Goal: Task Accomplishment & Management: Manage account settings

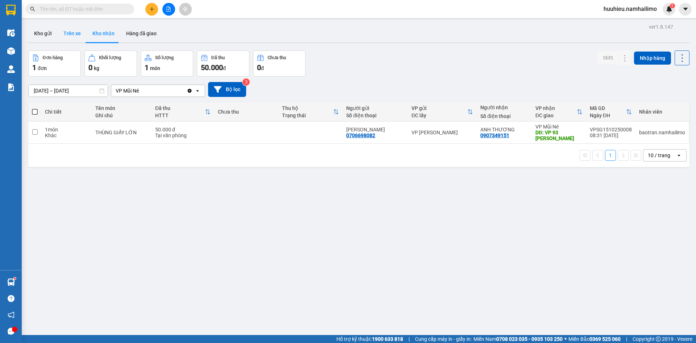
click at [73, 36] on button "Trên xe" at bounding box center [72, 33] width 29 height 17
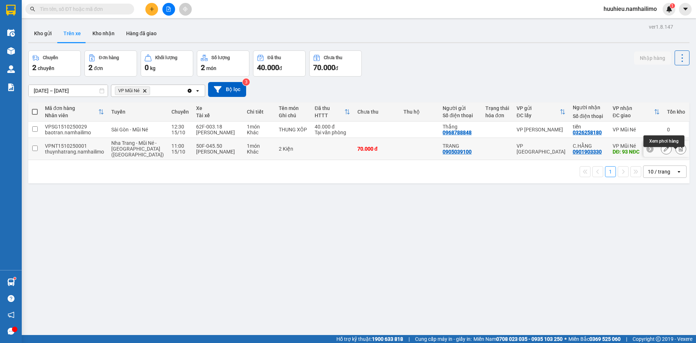
click at [676, 155] on button at bounding box center [681, 148] width 10 height 13
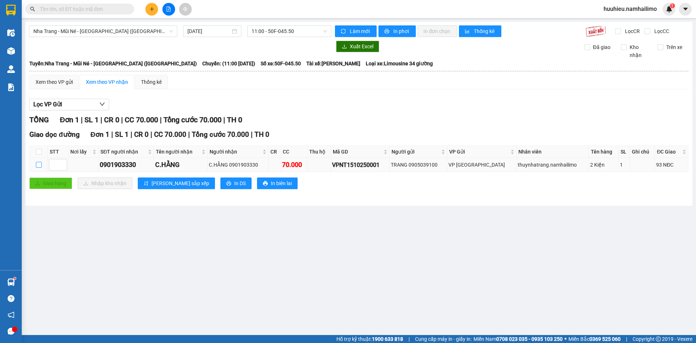
click at [40, 166] on input "checkbox" at bounding box center [39, 165] width 6 height 6
checkbox input "true"
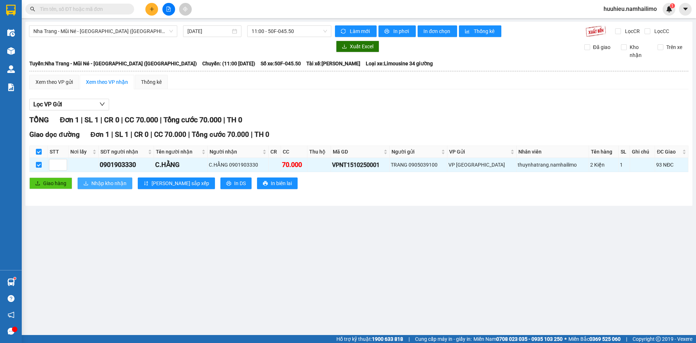
click at [105, 182] on span "Nhập kho nhận" at bounding box center [108, 183] width 35 height 8
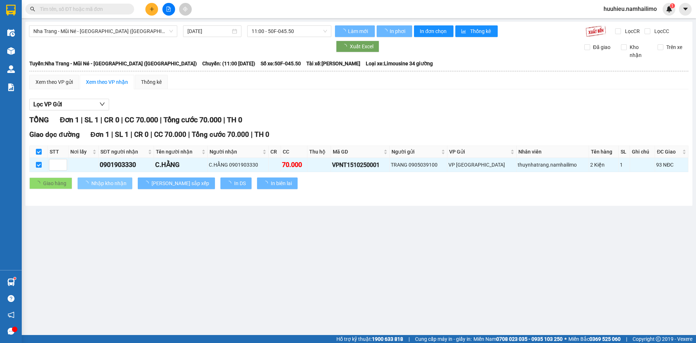
checkbox input "false"
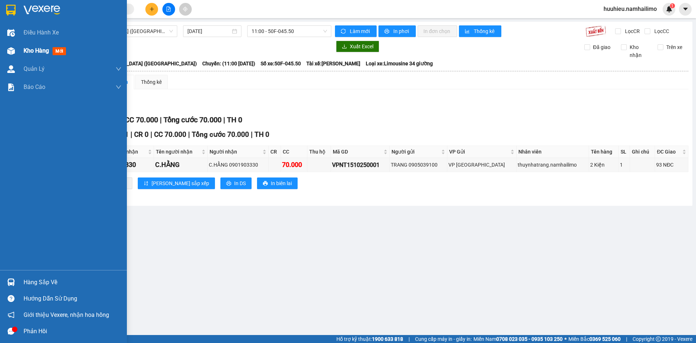
click at [22, 51] on div "Kho hàng mới" at bounding box center [63, 51] width 127 height 18
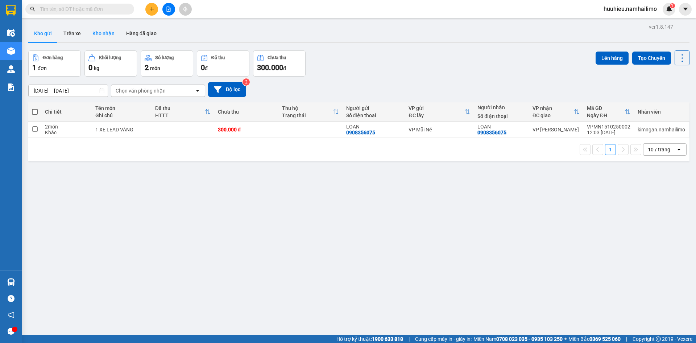
click at [102, 35] on button "Kho nhận" at bounding box center [104, 33] width 34 height 17
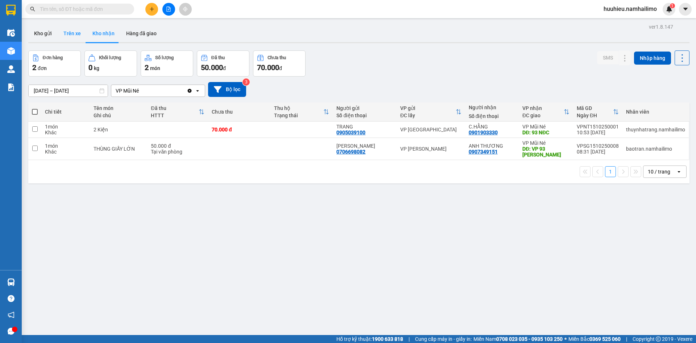
click at [73, 38] on button "Trên xe" at bounding box center [72, 33] width 29 height 17
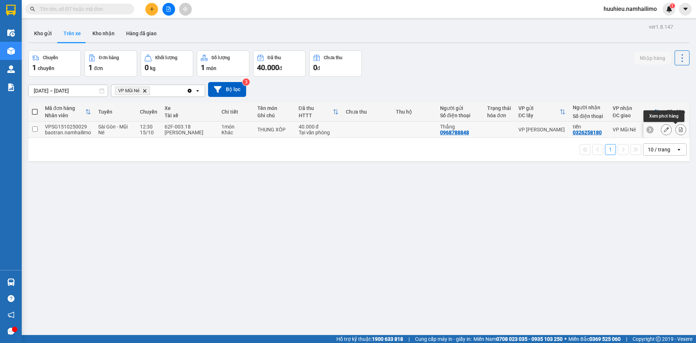
click at [678, 129] on icon at bounding box center [680, 129] width 5 height 5
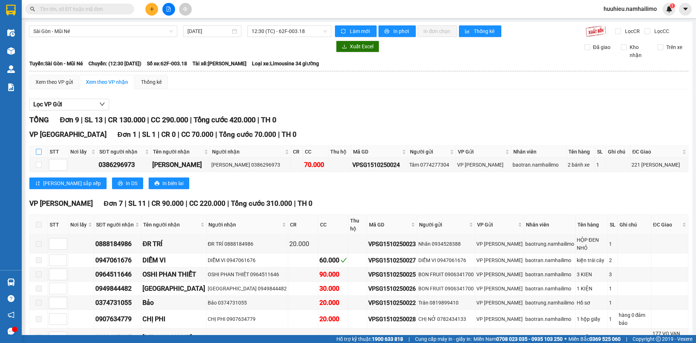
click at [40, 153] on input "checkbox" at bounding box center [39, 152] width 6 height 6
checkbox input "true"
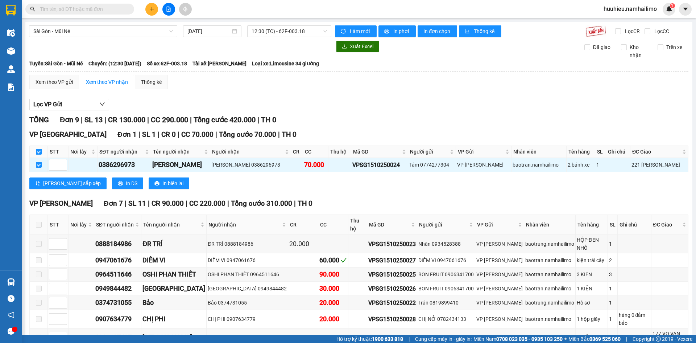
click at [38, 155] on label at bounding box center [39, 152] width 6 height 8
click at [38, 154] on input "checkbox" at bounding box center [39, 152] width 6 height 6
checkbox input "false"
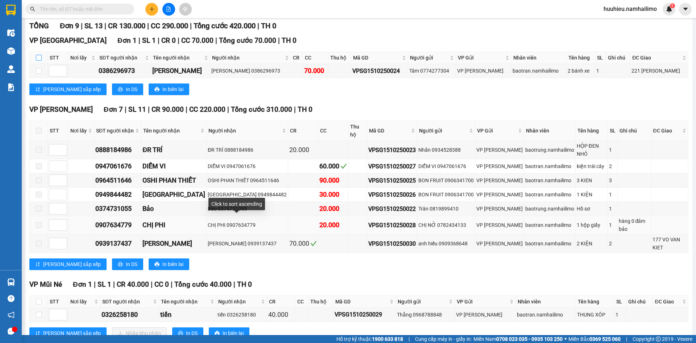
scroll to position [97, 0]
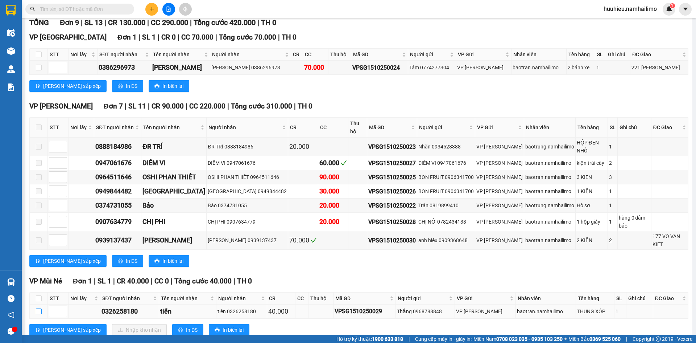
click at [37, 308] on input "checkbox" at bounding box center [39, 311] width 6 height 6
checkbox input "true"
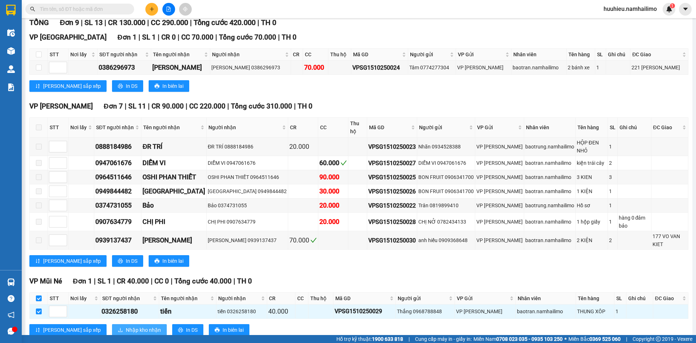
click at [126, 326] on span "Nhập kho nhận" at bounding box center [143, 330] width 35 height 8
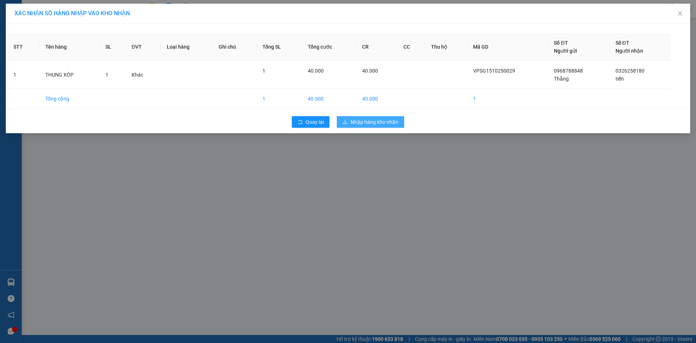
click at [373, 123] on span "Nhập hàng kho nhận" at bounding box center [375, 122] width 48 height 8
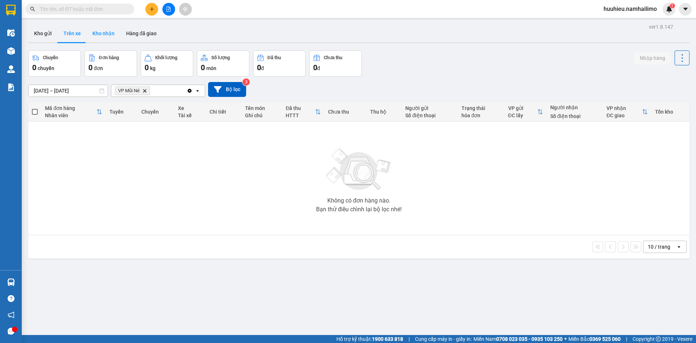
click at [105, 32] on button "Kho nhận" at bounding box center [104, 33] width 34 height 17
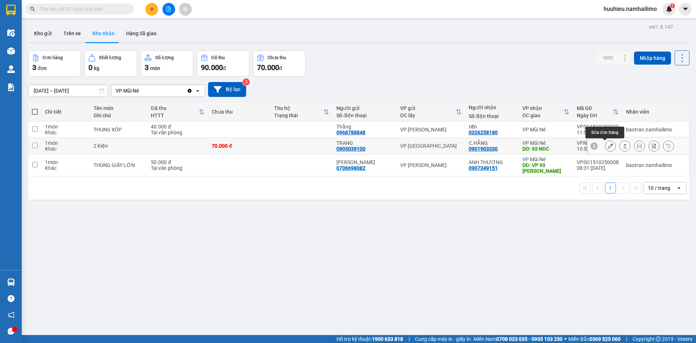
click at [608, 145] on icon at bounding box center [610, 145] width 5 height 5
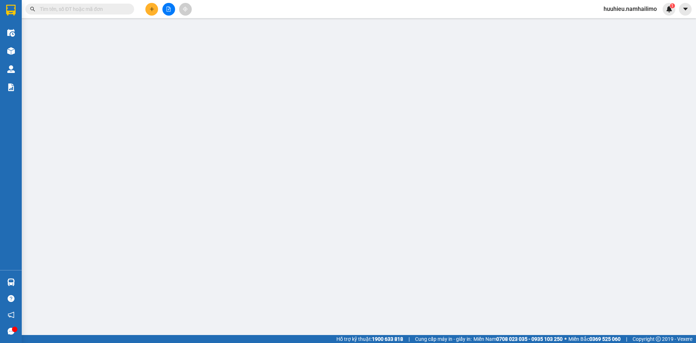
type input "0905039100"
type input "TRANG"
type input "0901903330"
type input "C.HẰNG"
type input "93 NĐC"
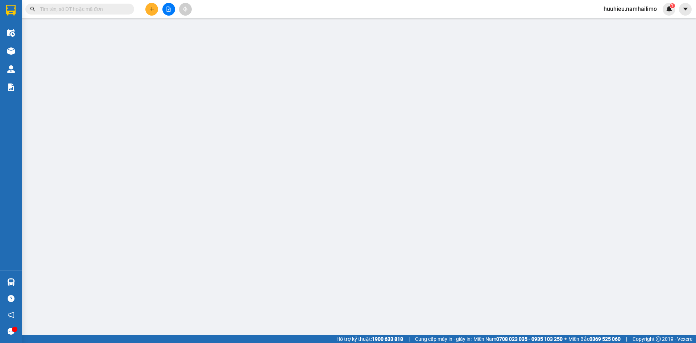
type input "70.000"
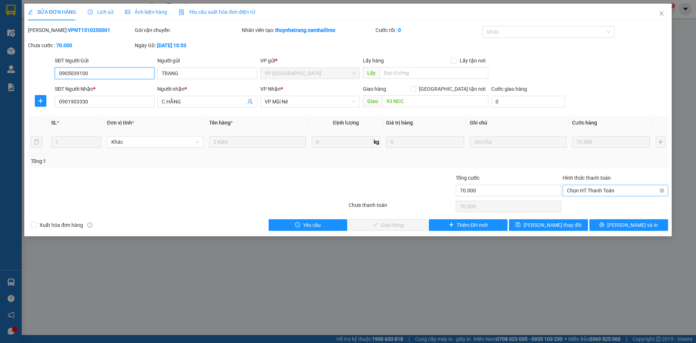
click at [583, 194] on span "Chọn HT Thanh Toán" at bounding box center [615, 190] width 97 height 11
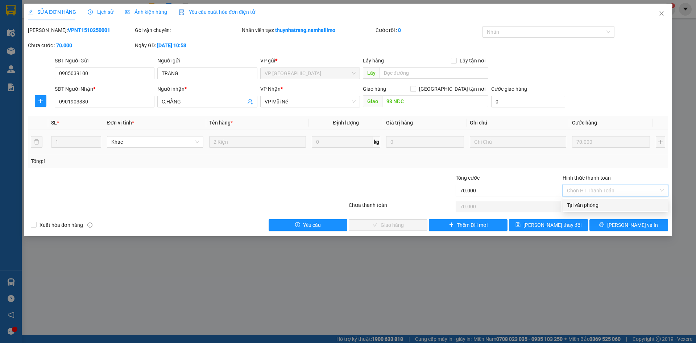
click at [580, 202] on div "Tại văn phòng" at bounding box center [615, 205] width 97 height 8
type input "0"
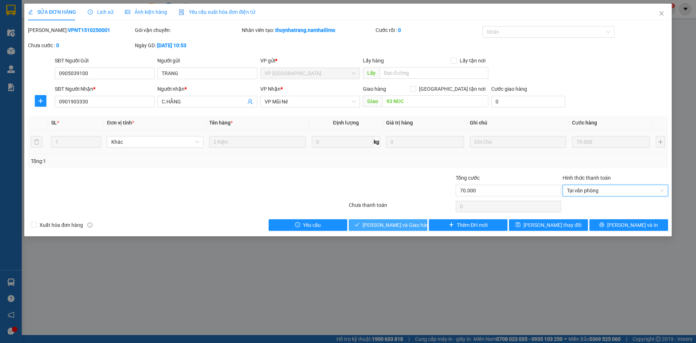
click at [392, 226] on span "[PERSON_NAME] và Giao hàng" at bounding box center [398, 225] width 70 height 8
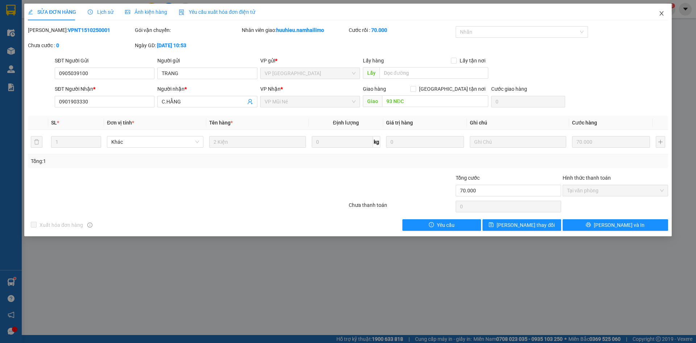
click at [656, 13] on span "Close" at bounding box center [662, 14] width 20 height 20
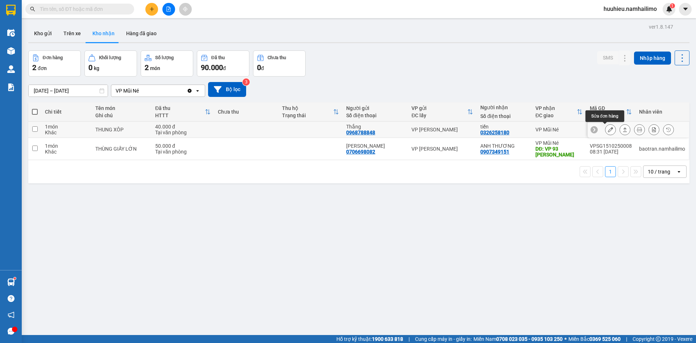
click at [606, 129] on button at bounding box center [611, 129] width 10 height 13
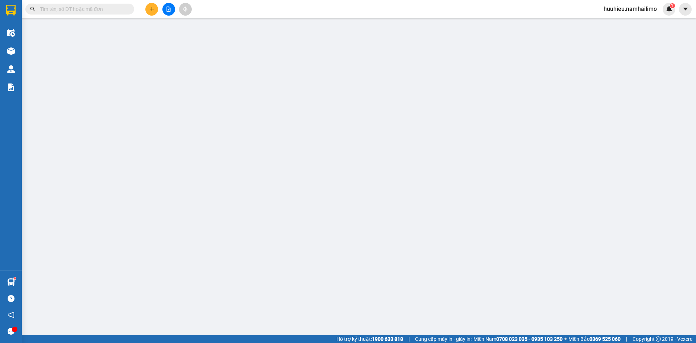
type input "0968788848"
type input "Thắng"
type input "0326258180"
type input "tiến"
type input "40.000"
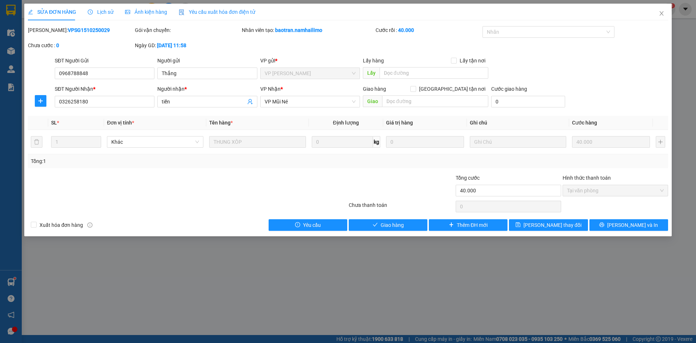
click at [398, 231] on div "SỬA ĐƠN HÀNG Lịch sử Ảnh kiện hàng Yêu cầu xuất hóa đơn điện tử Total Paid Fee …" at bounding box center [348, 120] width 648 height 232
click at [398, 226] on span "Giao hàng" at bounding box center [392, 225] width 23 height 8
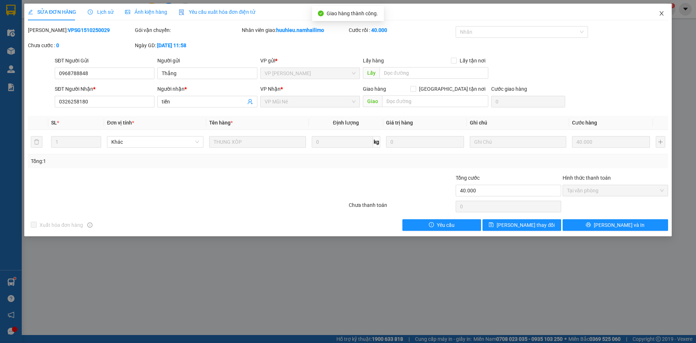
click at [656, 11] on span "Close" at bounding box center [662, 14] width 20 height 20
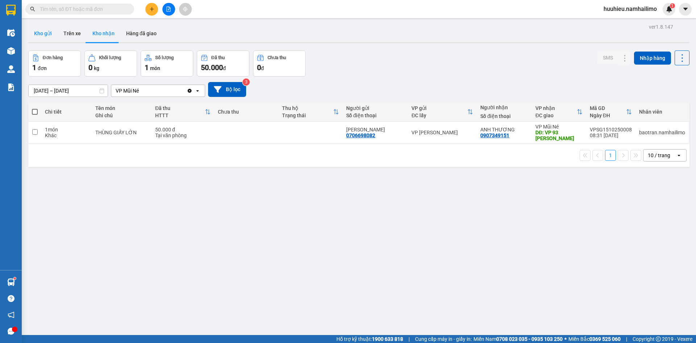
click at [44, 34] on button "Kho gửi" at bounding box center [42, 33] width 29 height 17
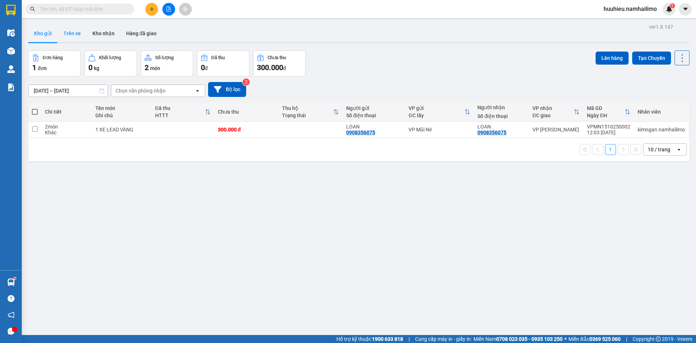
click at [73, 34] on button "Trên xe" at bounding box center [72, 33] width 29 height 17
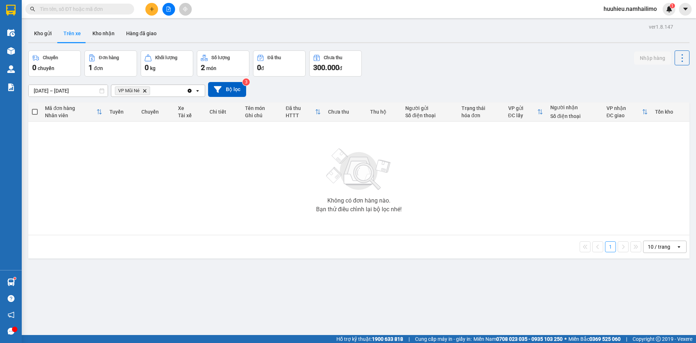
click at [38, 91] on input "[DATE] – [DATE]" at bounding box center [68, 91] width 79 height 12
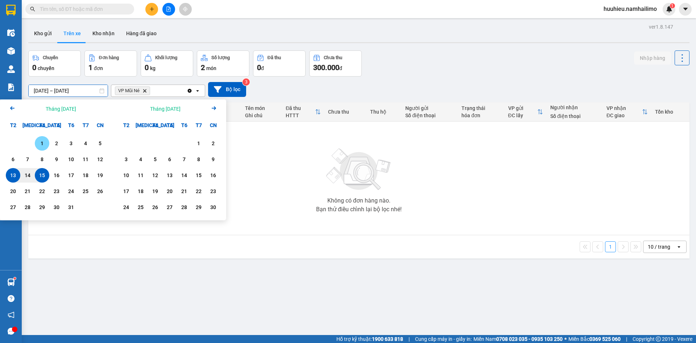
click at [41, 144] on div "1" at bounding box center [42, 143] width 10 height 9
click at [84, 91] on input "[DATE] – / /" at bounding box center [68, 91] width 79 height 12
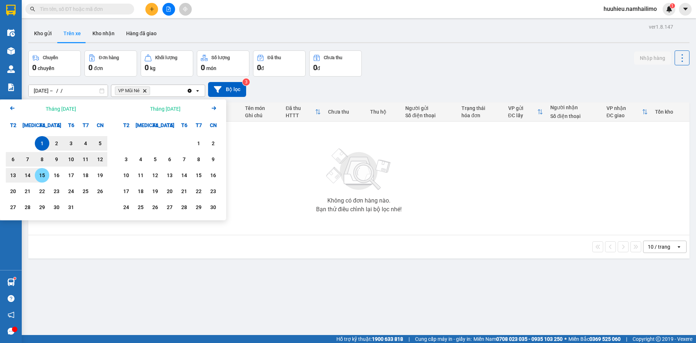
click at [44, 176] on div "15" at bounding box center [42, 175] width 10 height 9
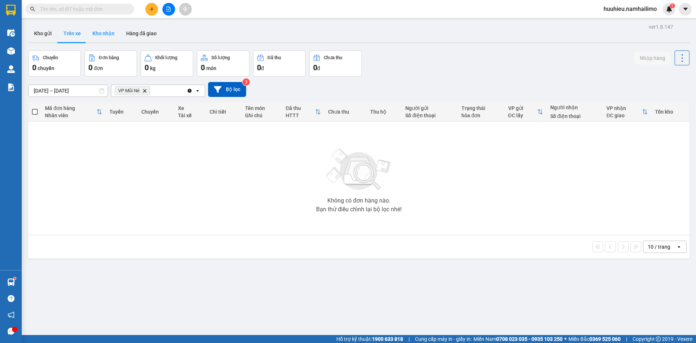
click at [103, 33] on button "Kho nhận" at bounding box center [104, 33] width 34 height 17
type input "[DATE] – [DATE]"
